Goal: Task Accomplishment & Management: Complete application form

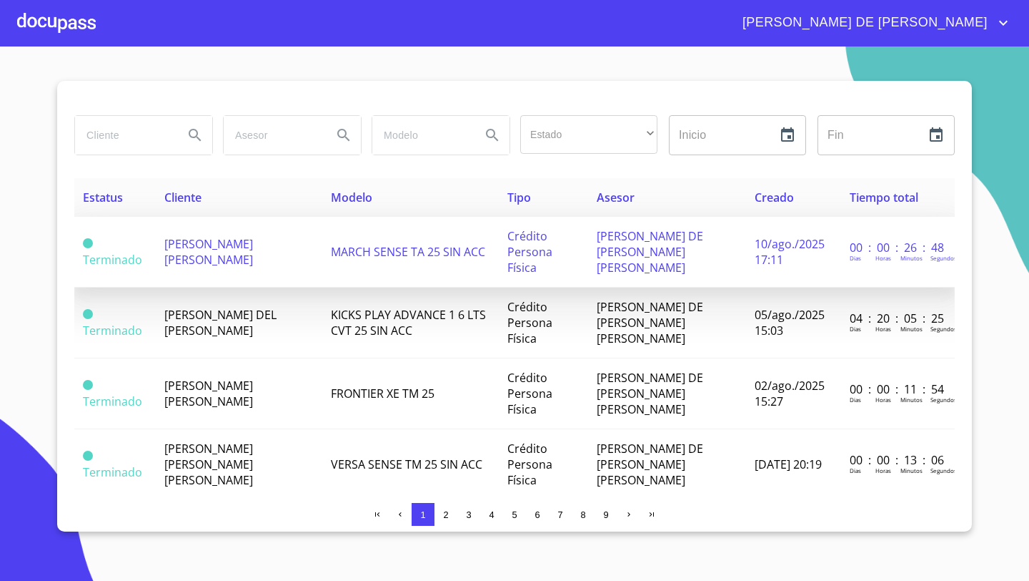
click at [177, 240] on span "[PERSON_NAME] [PERSON_NAME]" at bounding box center [208, 251] width 89 height 31
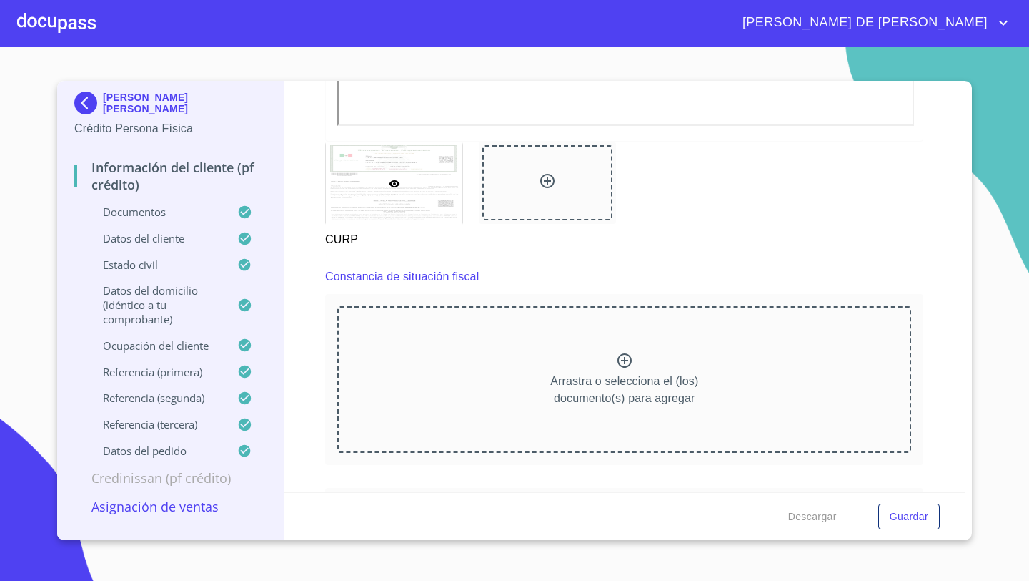
scroll to position [3750, 0]
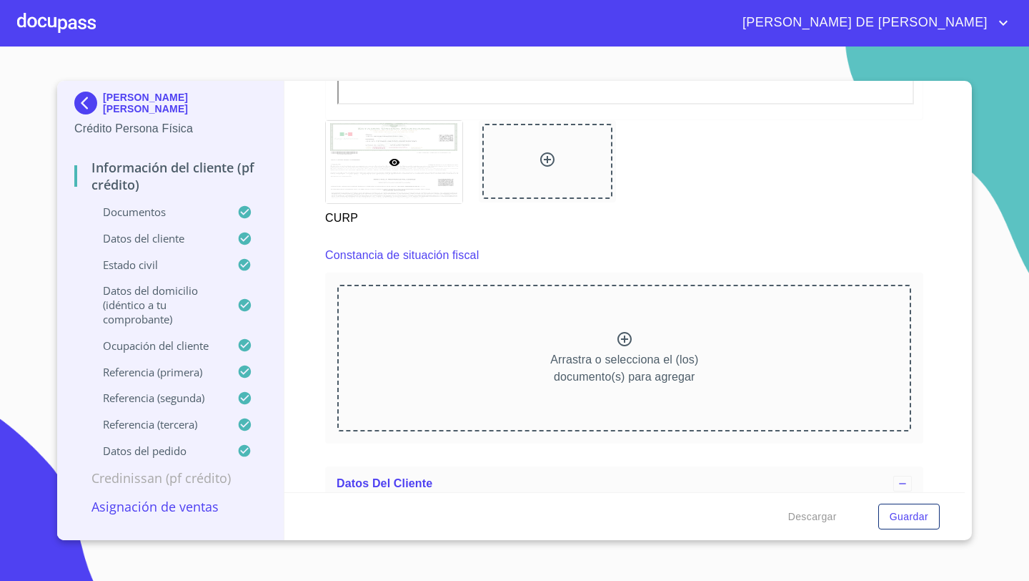
click at [504, 360] on div "Arrastra o selecciona el (los) documento(s) para agregar" at bounding box center [624, 358] width 574 height 146
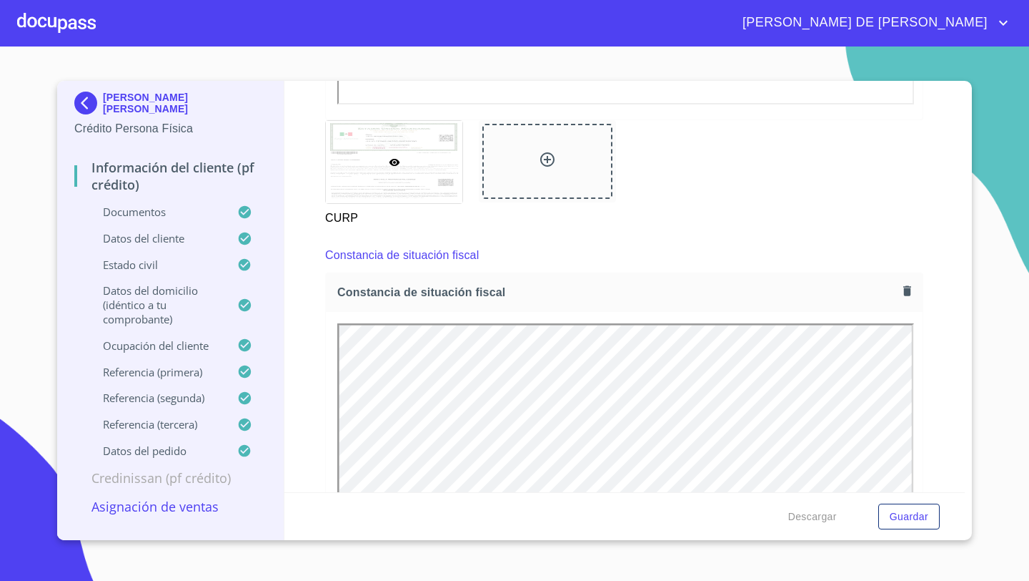
scroll to position [0, 0]
click at [202, 511] on p "Asignación de Ventas" at bounding box center [170, 506] width 192 height 17
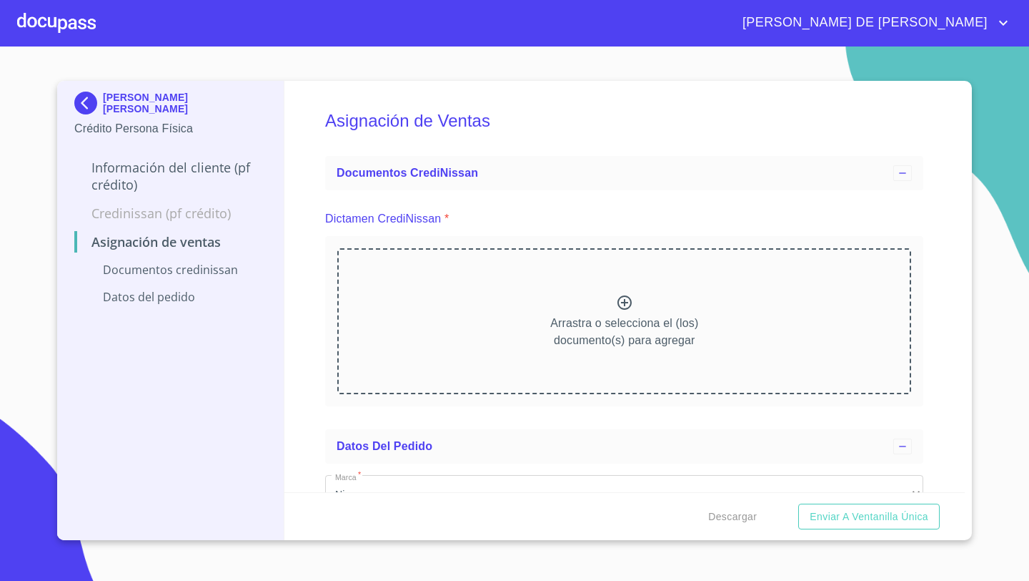
click at [555, 302] on div "Arrastra o selecciona el (los) documento(s) para agregar" at bounding box center [624, 321] width 574 height 146
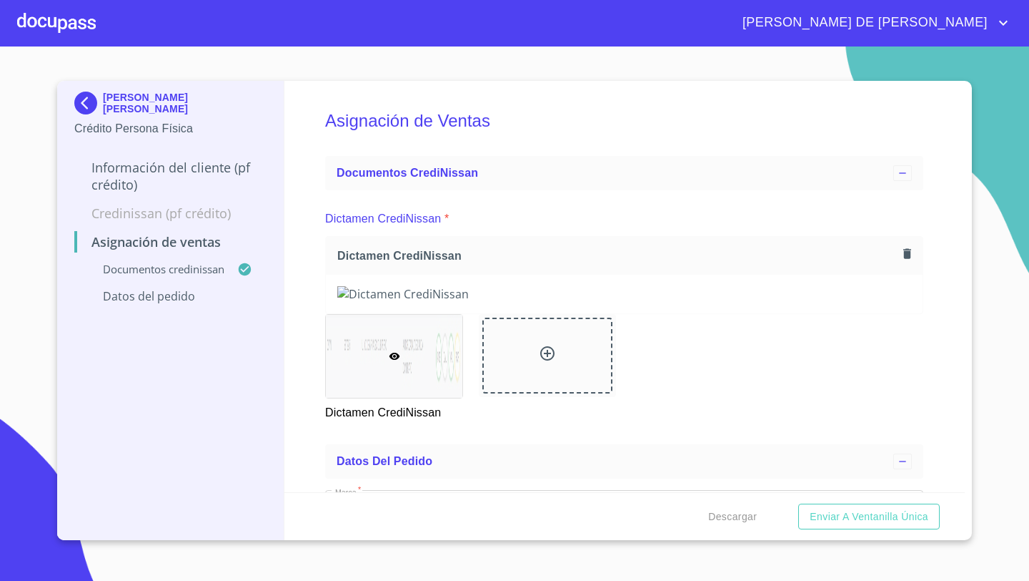
click at [455, 302] on img at bounding box center [624, 294] width 574 height 16
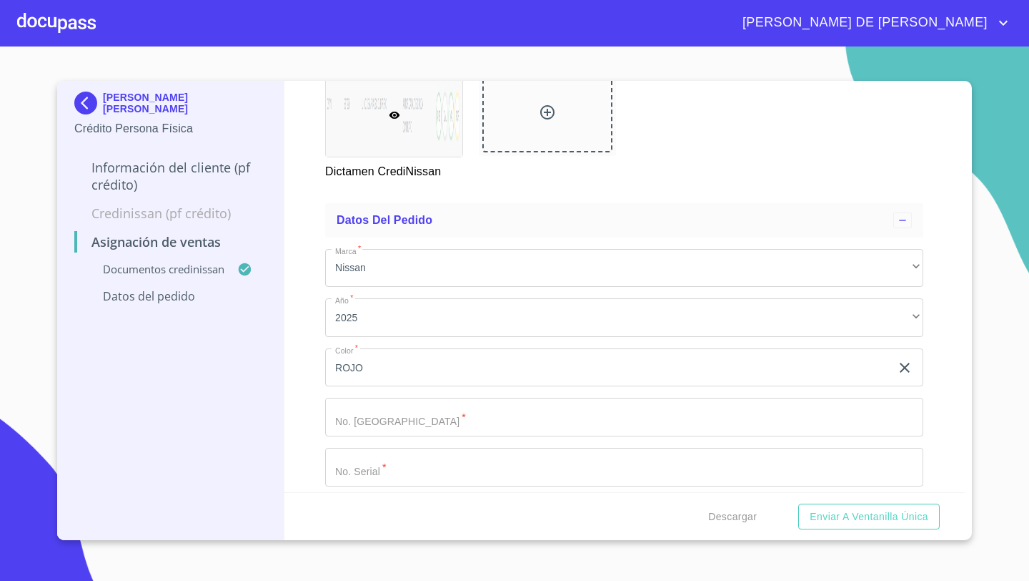
scroll to position [280, 0]
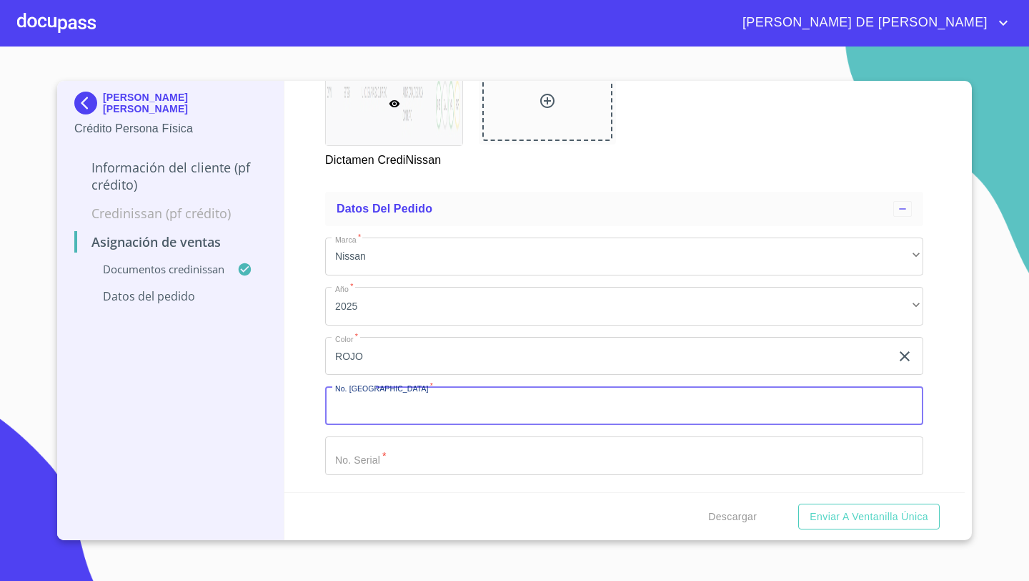
click at [375, 397] on input "Marca   *" at bounding box center [624, 405] width 598 height 39
type input "11779"
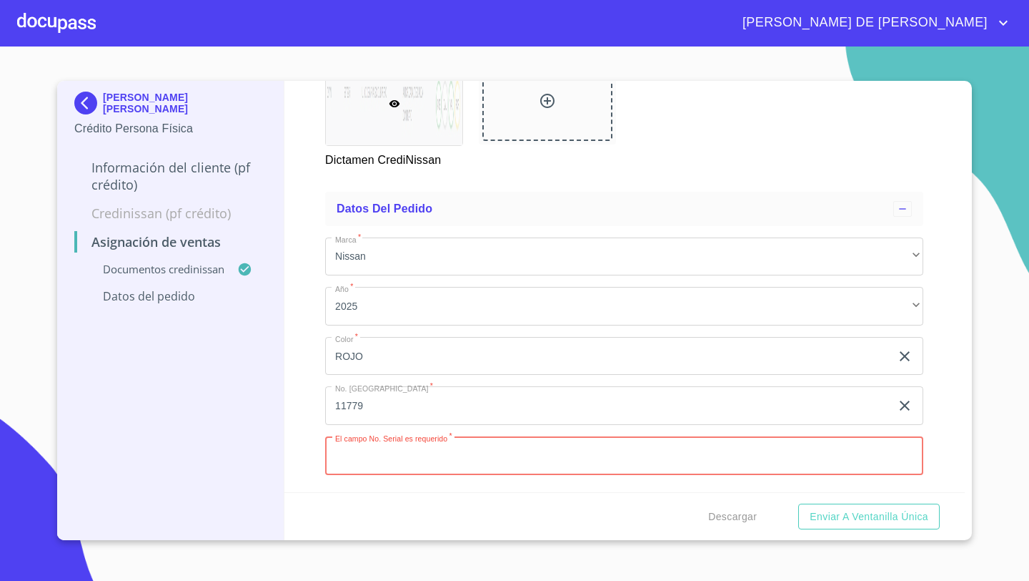
paste input "[US_VEHICLE_IDENTIFICATION_NUMBER]"
type input "[US_VEHICLE_IDENTIFICATION_NUMBER]"
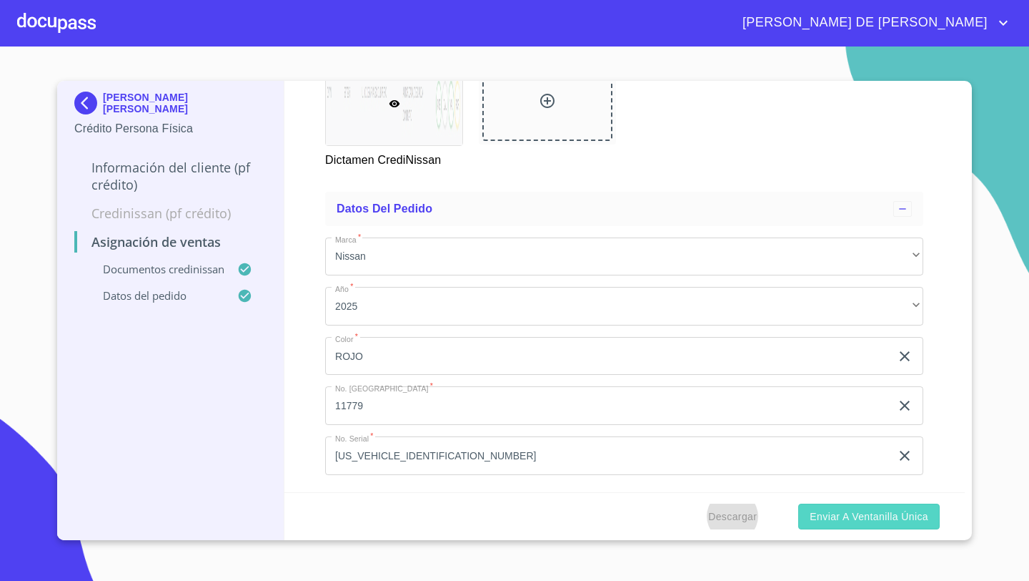
click at [845, 516] on span "Enviar a Ventanilla única" at bounding box center [869, 517] width 119 height 18
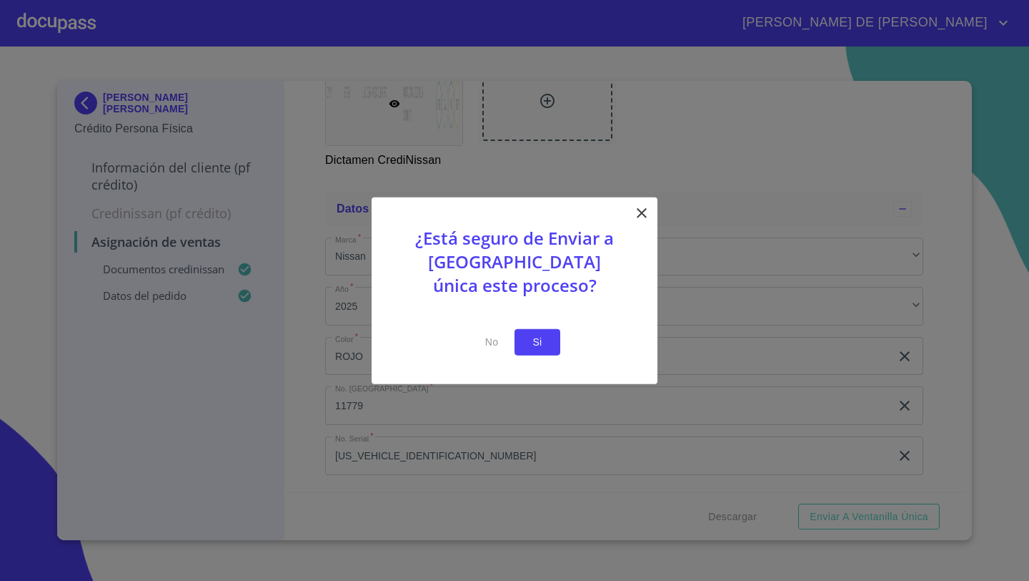
click at [551, 344] on button "Si" at bounding box center [538, 342] width 46 height 26
